Goal: Navigation & Orientation: Go to known website

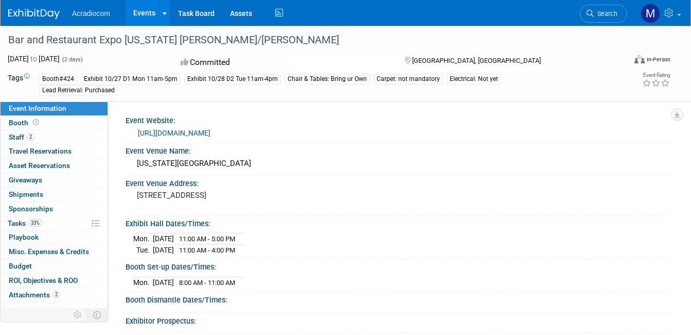
click at [136, 11] on link "Events" at bounding box center [145, 13] width 38 height 26
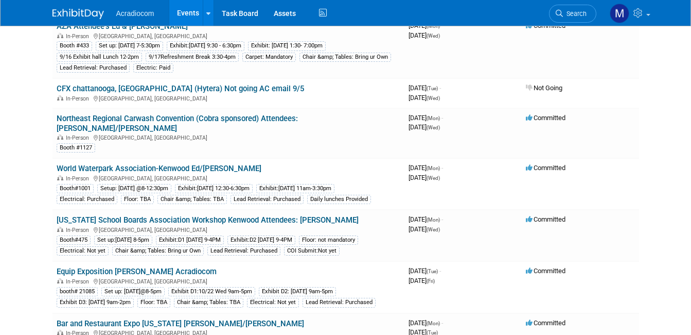
scroll to position [103, 0]
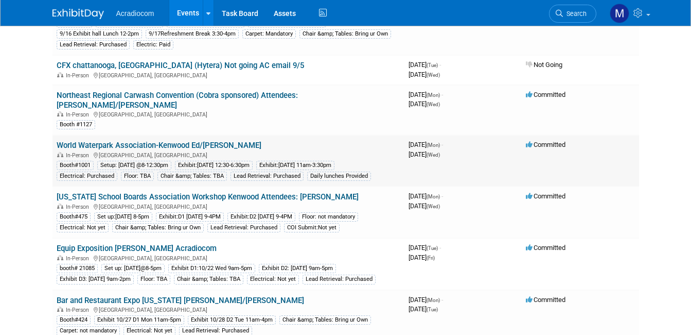
click at [129, 141] on link "World Waterpark Association-Kenwood Ed/[PERSON_NAME]" at bounding box center [159, 145] width 205 height 9
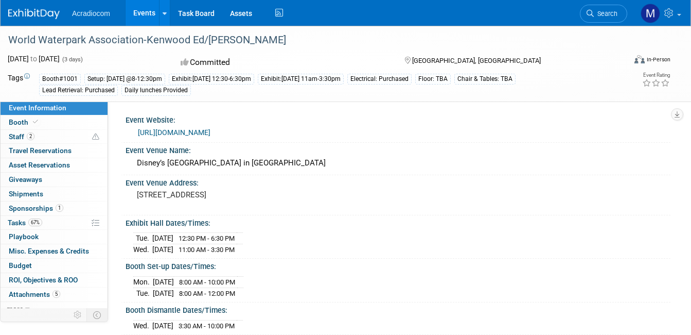
click at [199, 131] on link "https://www.wwashow.org/exhibitor-info/" at bounding box center [174, 132] width 73 height 8
